Goal: Information Seeking & Learning: Learn about a topic

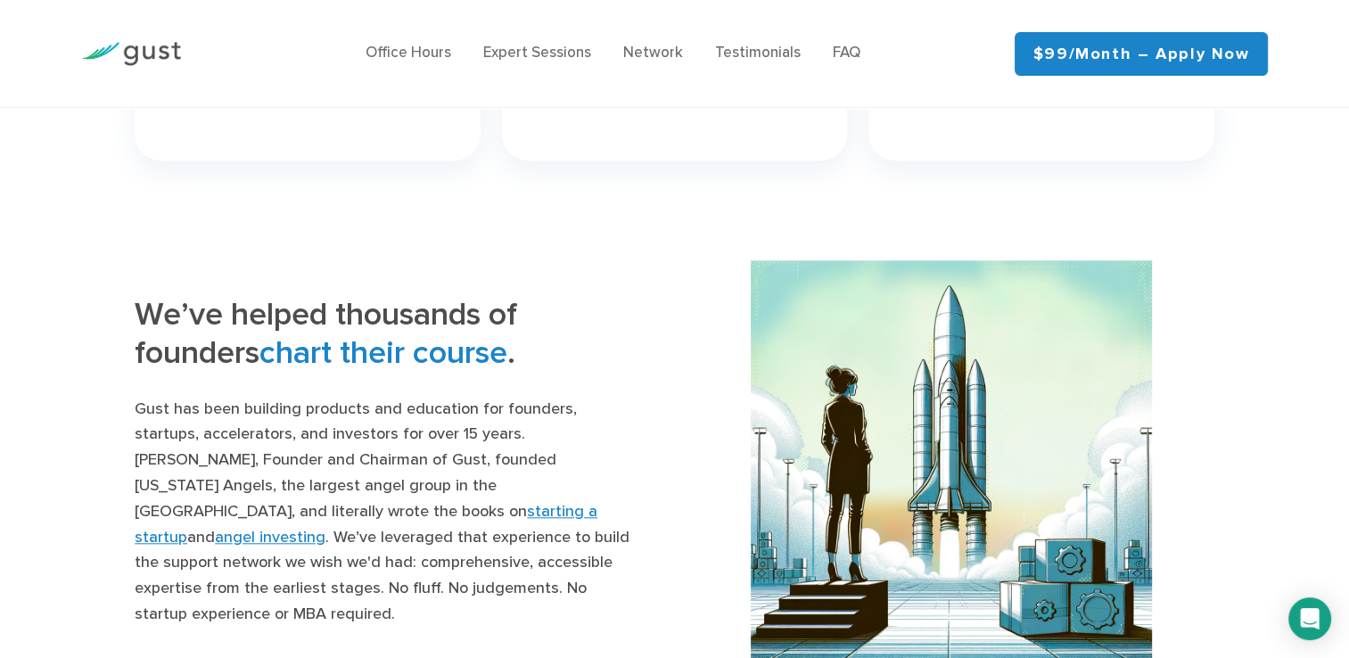
scroll to position [1632, 0]
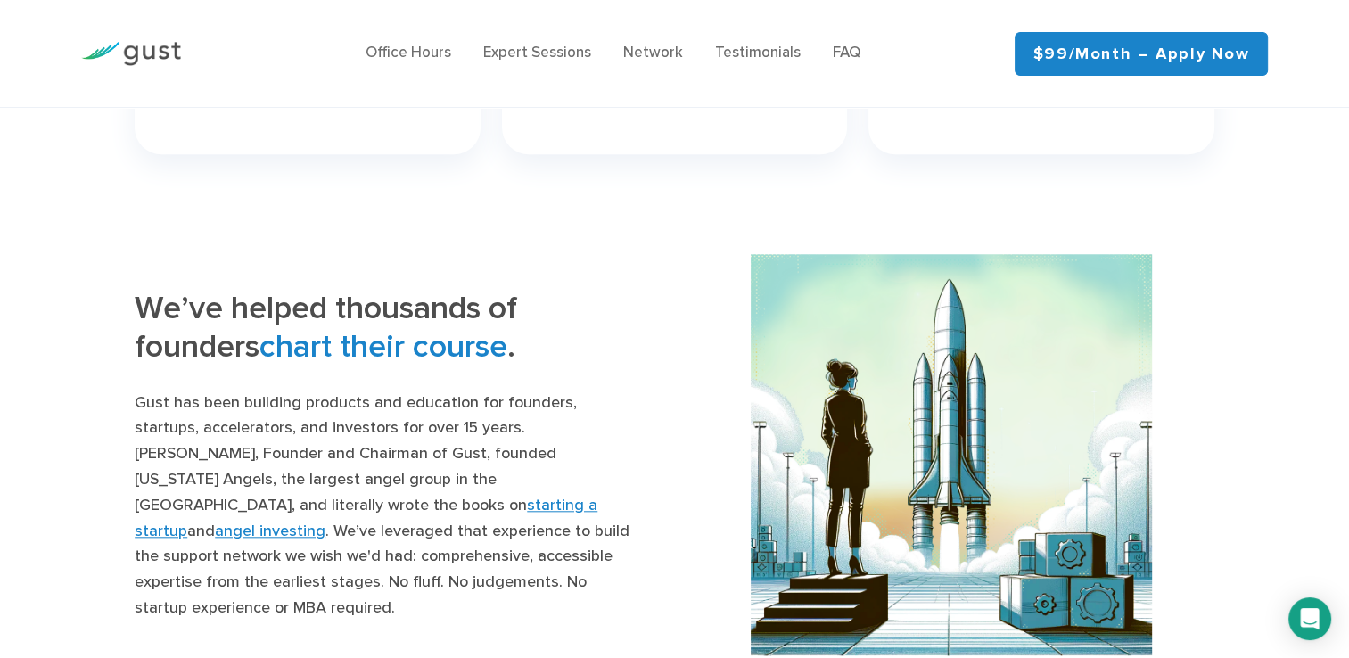
click at [145, 53] on img at bounding box center [131, 54] width 100 height 24
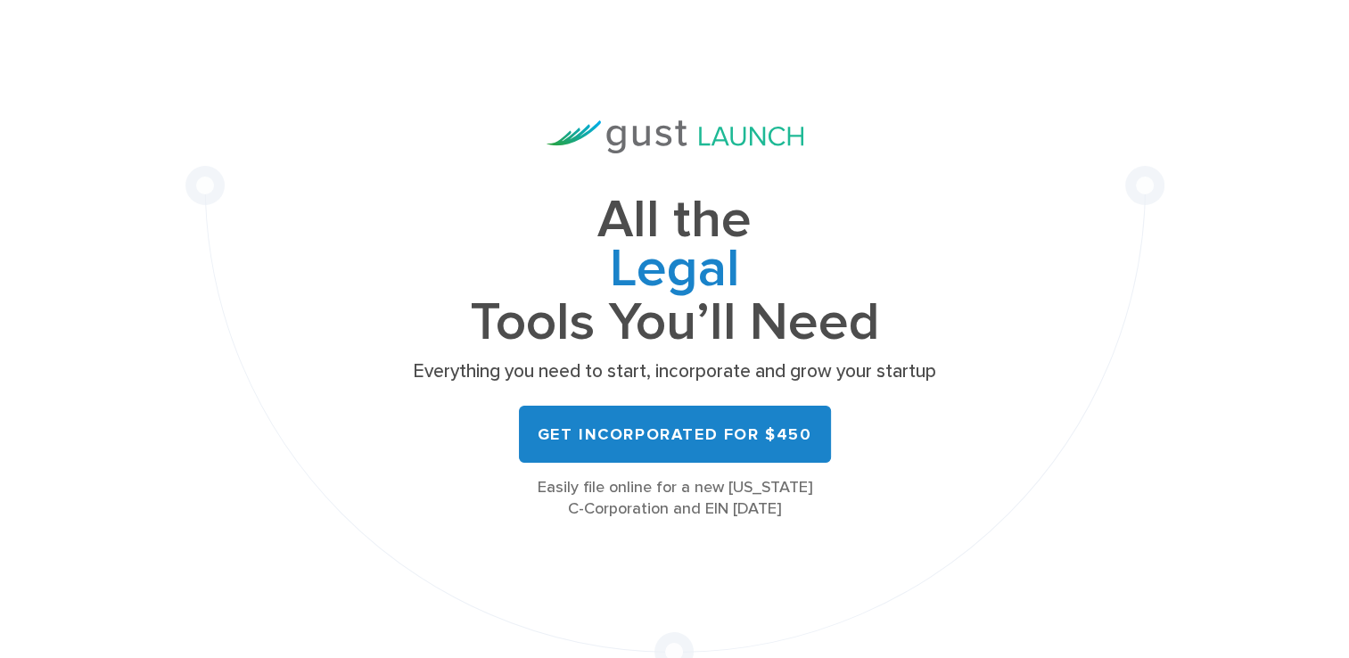
scroll to position [89, 0]
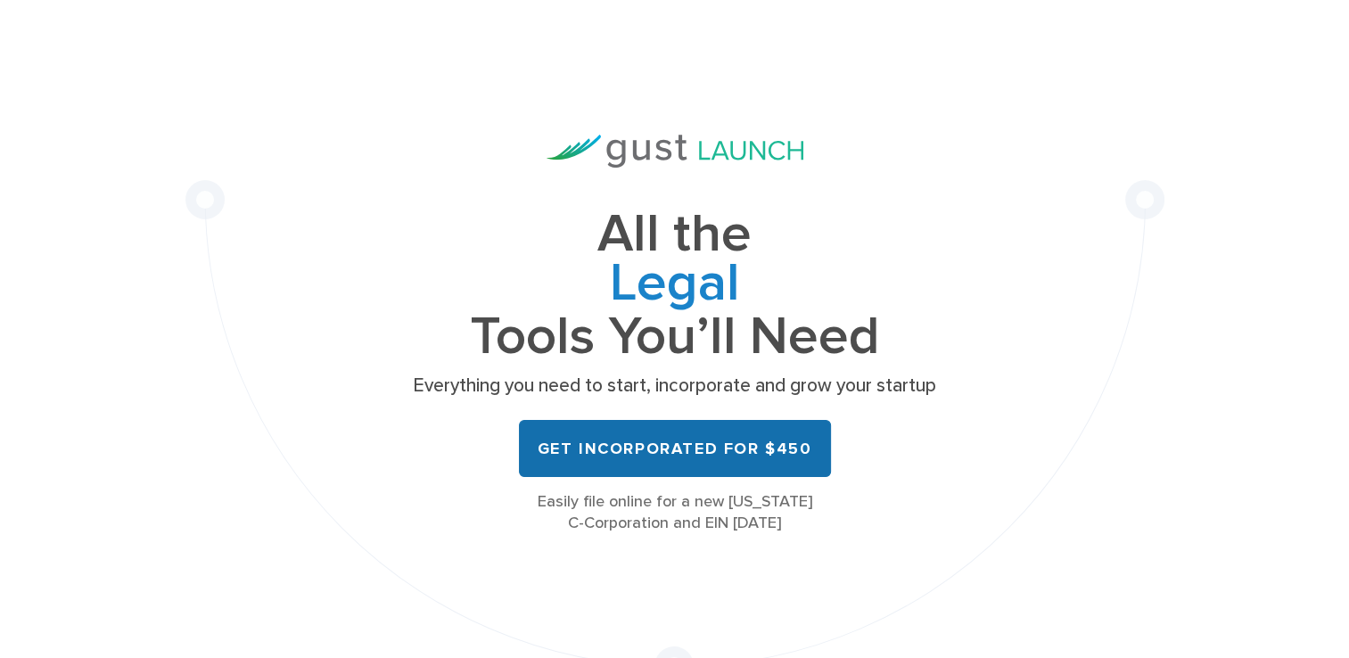
click at [706, 455] on link "Get Incorporated for $450" at bounding box center [675, 448] width 312 height 57
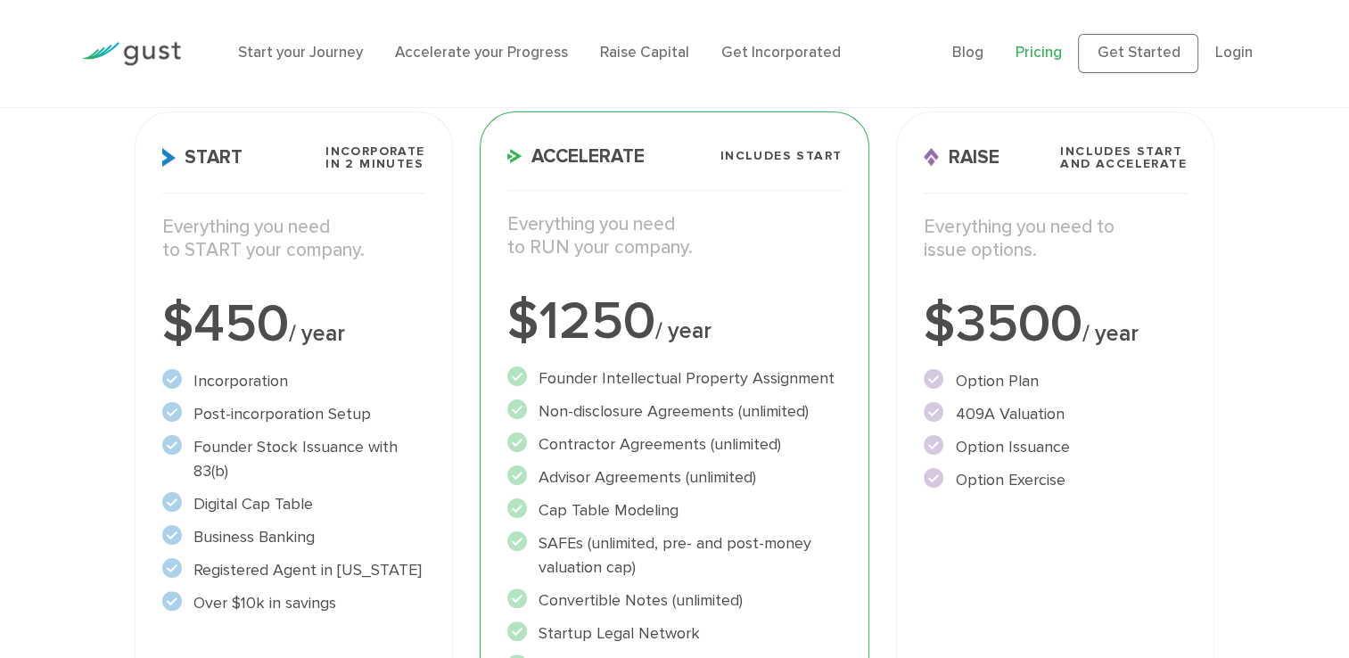
scroll to position [259, 0]
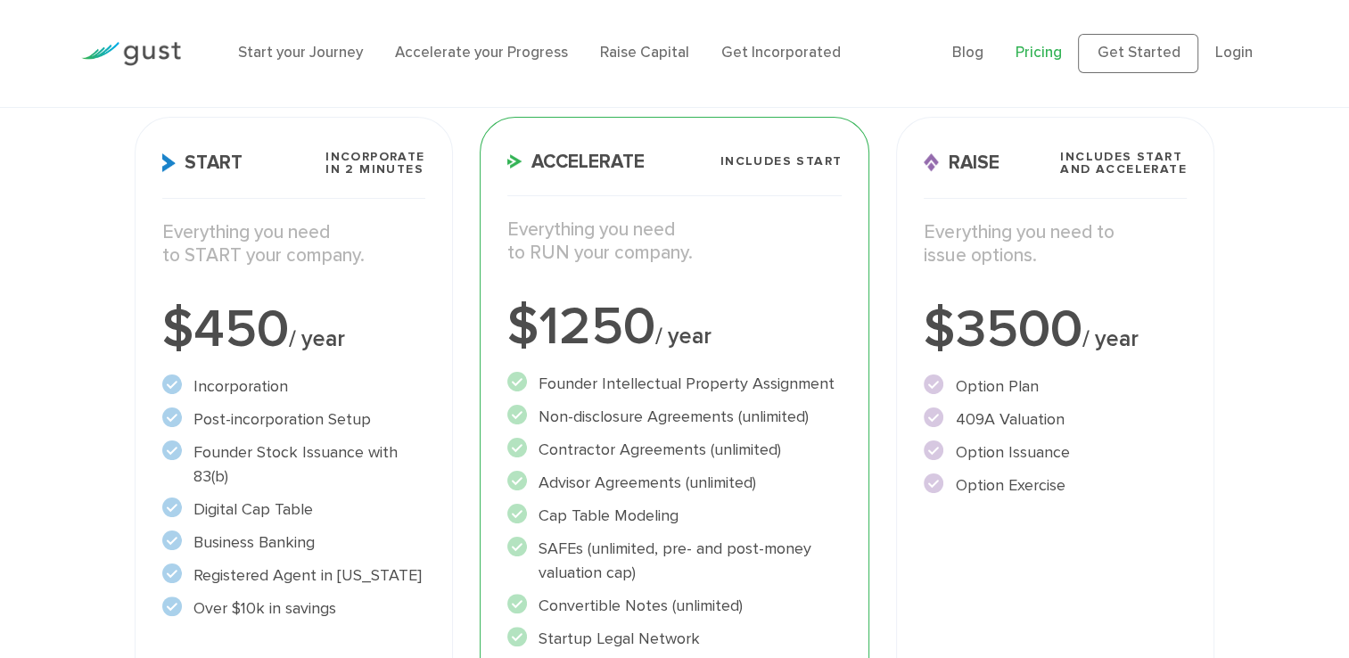
click at [1052, 162] on h3 "Raise Includes START and ACCELERATE" at bounding box center [1054, 175] width 262 height 48
click at [1020, 138] on div "Raise Includes START and ACCELERATE Everything you need to issue options. $3500…" at bounding box center [1054, 498] width 317 height 763
click at [1118, 243] on p "Everything you need to issue options." at bounding box center [1054, 244] width 262 height 47
click at [1114, 244] on p "Everything you need to issue options." at bounding box center [1054, 244] width 262 height 47
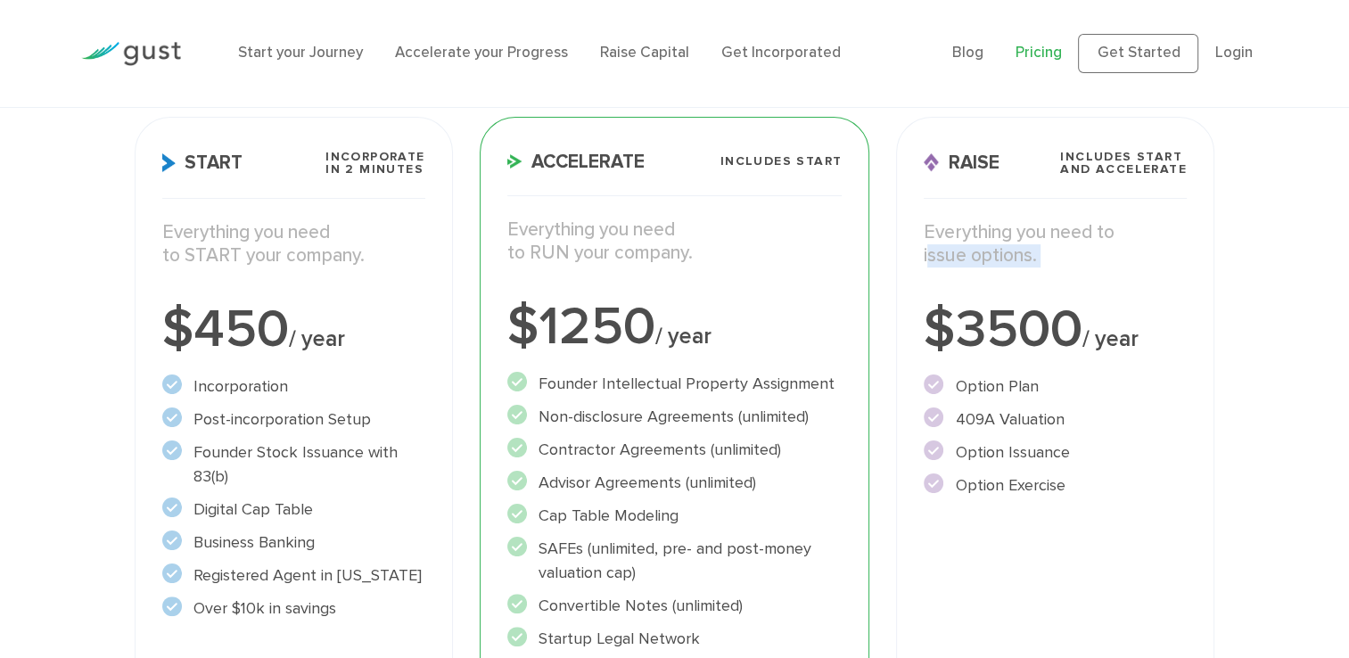
click at [1114, 244] on p "Everything you need to issue options." at bounding box center [1054, 244] width 262 height 47
drag, startPoint x: 1114, startPoint y: 244, endPoint x: 1038, endPoint y: 189, distance: 94.5
click at [1038, 189] on h3 "Raise Includes START and ACCELERATE" at bounding box center [1054, 175] width 262 height 48
click at [1017, 146] on div "Raise Includes START and ACCELERATE Everything you need to issue options. $3500…" at bounding box center [1054, 498] width 317 height 763
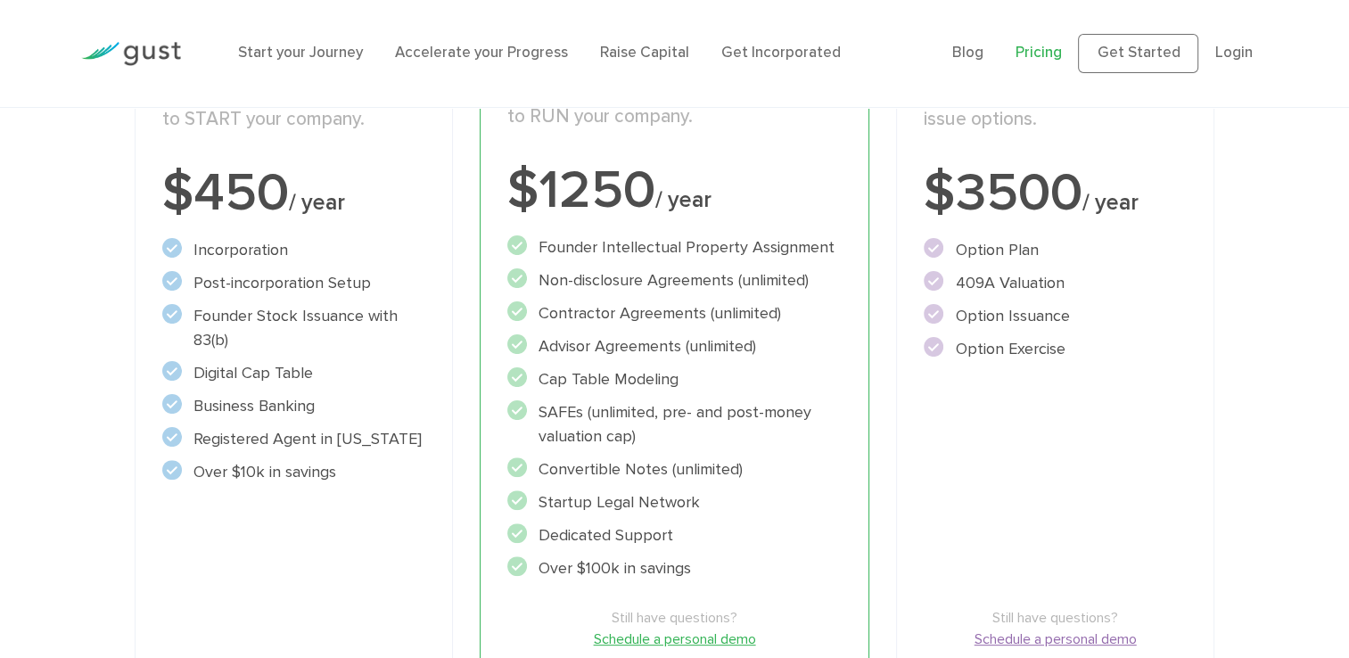
scroll to position [413, 0]
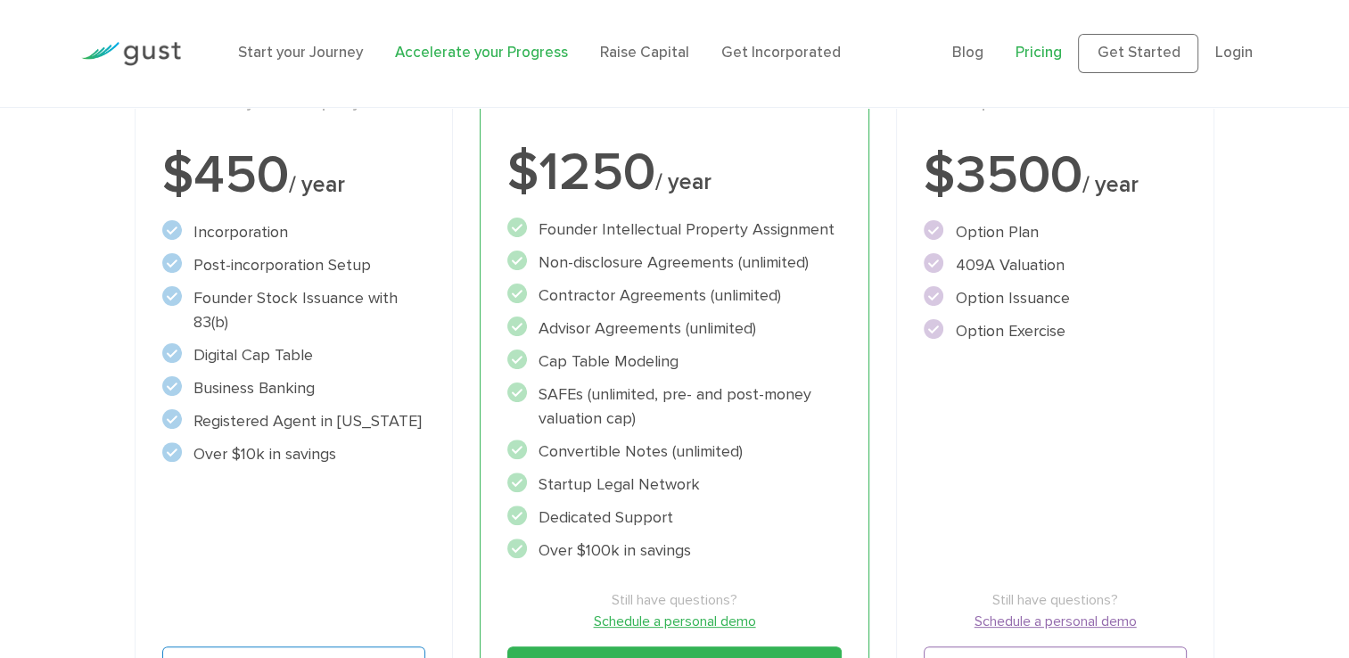
click at [496, 55] on link "Accelerate your Progress" at bounding box center [481, 53] width 173 height 18
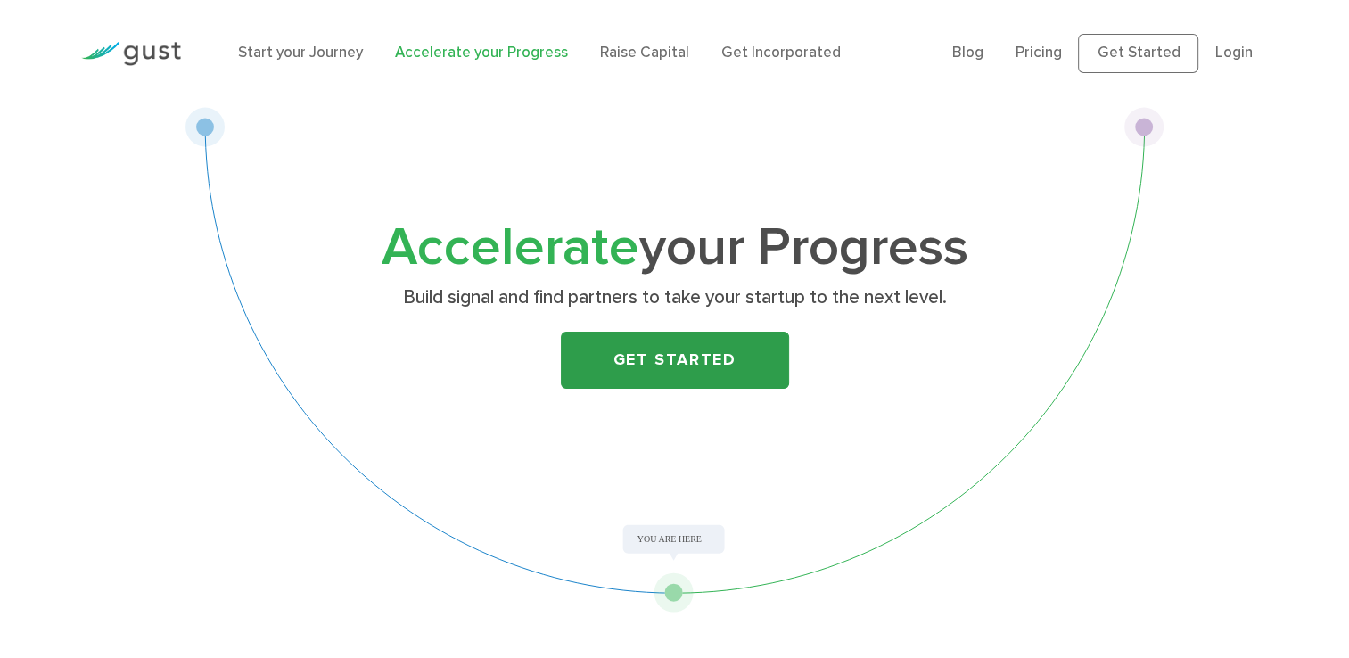
click at [651, 353] on link "Get Started" at bounding box center [675, 360] width 228 height 57
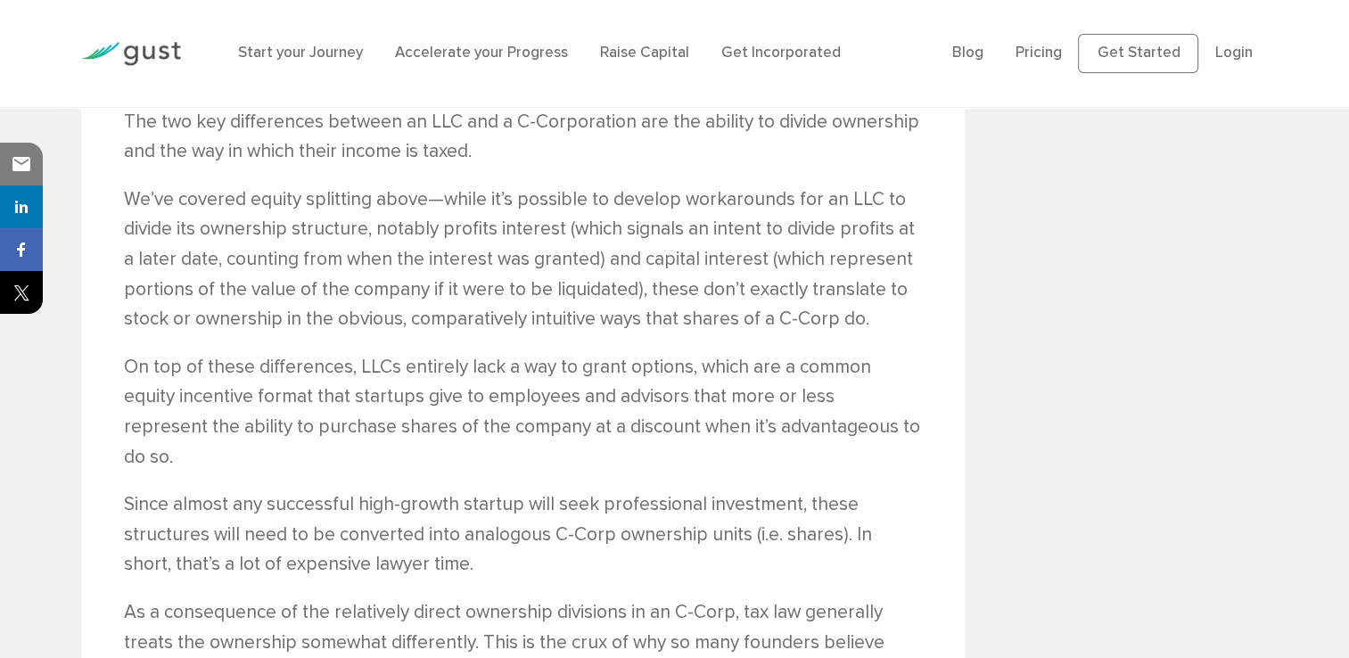
scroll to position [2157, 0]
